Goal: Navigation & Orientation: Find specific page/section

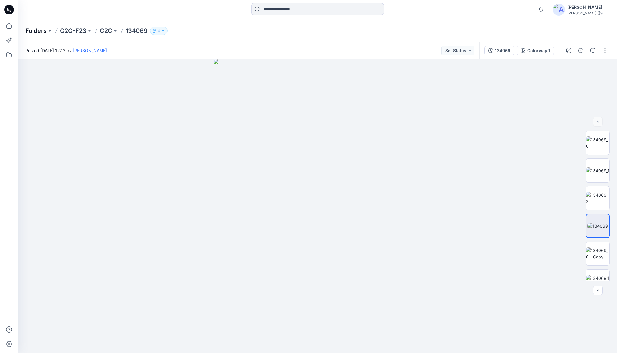
click at [34, 31] on p "Folders" at bounding box center [35, 31] width 21 height 8
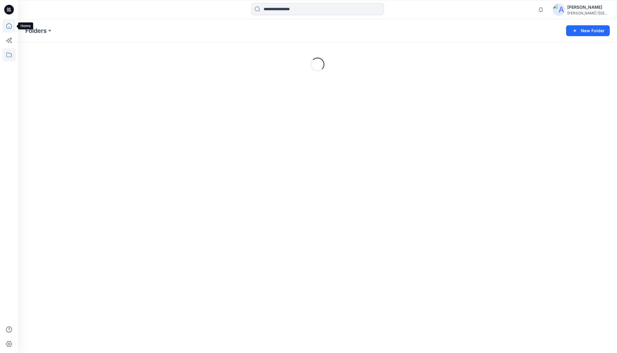
click at [10, 25] on icon at bounding box center [8, 25] width 13 height 13
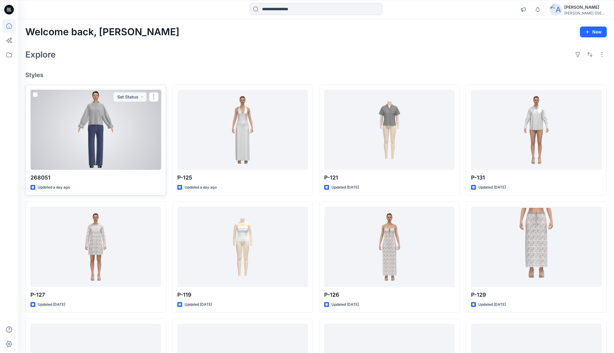
click at [107, 124] on div at bounding box center [95, 130] width 130 height 80
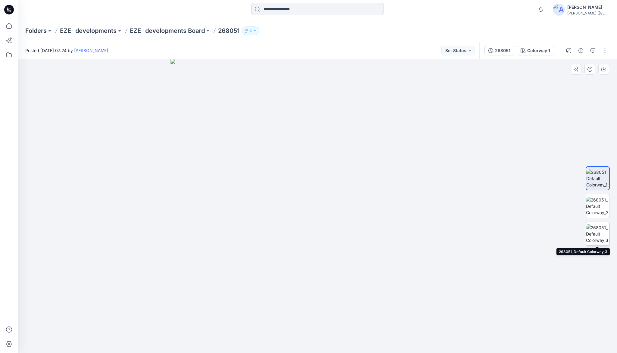
click at [600, 228] on img at bounding box center [598, 233] width 24 height 19
drag, startPoint x: 304, startPoint y: 135, endPoint x: 309, endPoint y: 193, distance: 58.4
